Goal: Find specific page/section: Find specific page/section

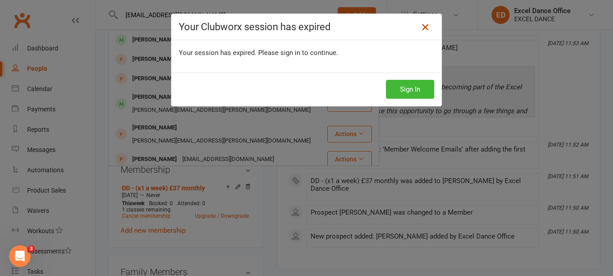
click at [422, 28] on icon at bounding box center [425, 27] width 11 height 11
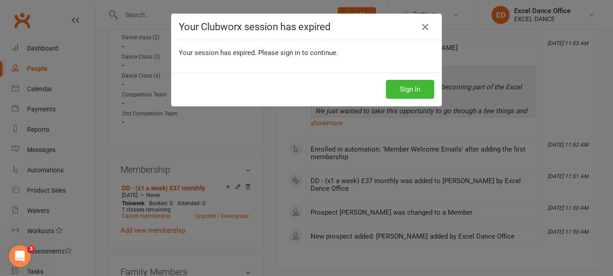
click at [412, 28] on h4 "Your Clubworx session has expired" at bounding box center [306, 26] width 255 height 11
click at [422, 28] on icon at bounding box center [425, 27] width 11 height 11
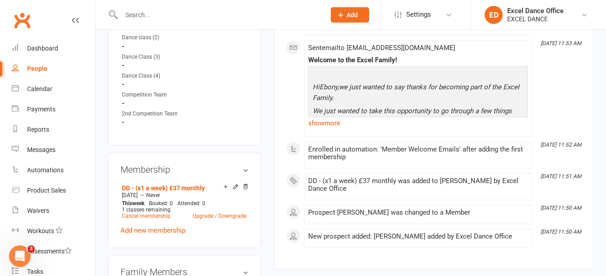
click at [422, 28] on li "Settings Membership Plans Event Templates Appointment Types Mobile App Website …" at bounding box center [426, 14] width 90 height 29
click at [264, 14] on input "text" at bounding box center [219, 15] width 200 height 13
type input "els"
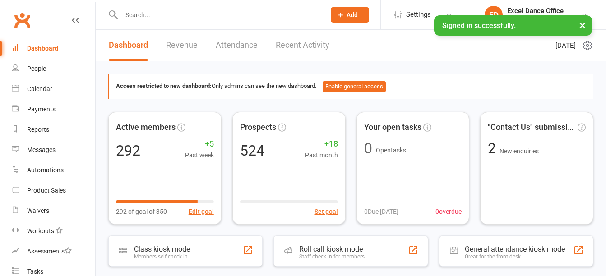
click at [169, 13] on input "text" at bounding box center [219, 15] width 200 height 13
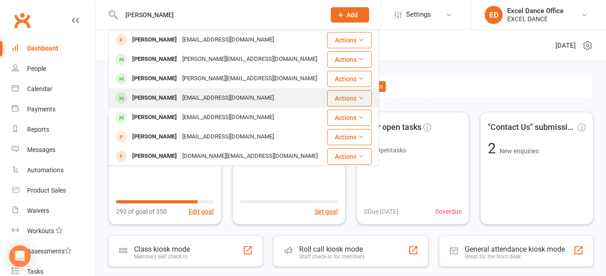
type input "[PERSON_NAME]"
click at [176, 97] on div "[PERSON_NAME]" at bounding box center [155, 98] width 50 height 13
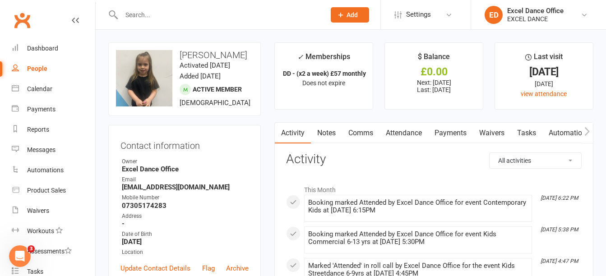
drag, startPoint x: 603, startPoint y: 31, endPoint x: 610, endPoint y: 59, distance: 28.9
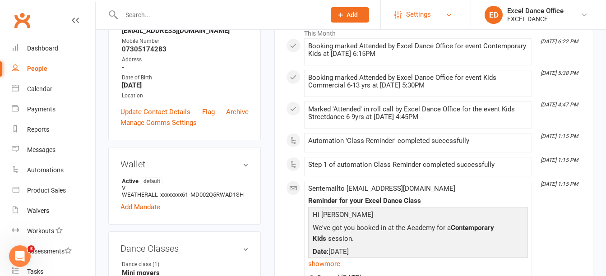
click at [443, 14] on link "Settings" at bounding box center [426, 15] width 63 height 20
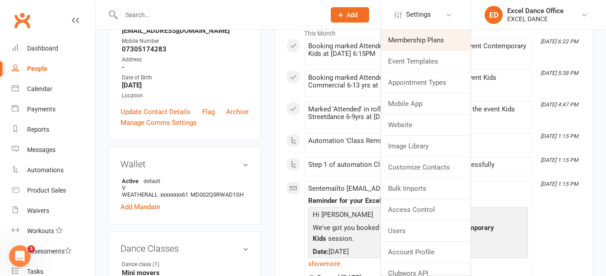
click at [445, 37] on link "Membership Plans" at bounding box center [426, 40] width 90 height 21
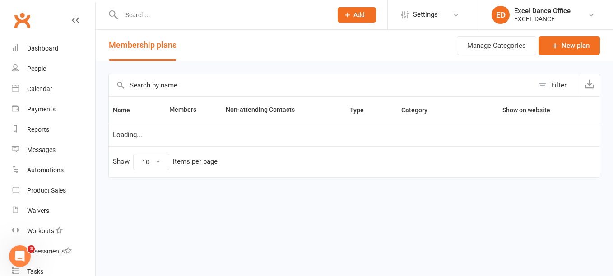
select select "100"
